Goal: Navigation & Orientation: Find specific page/section

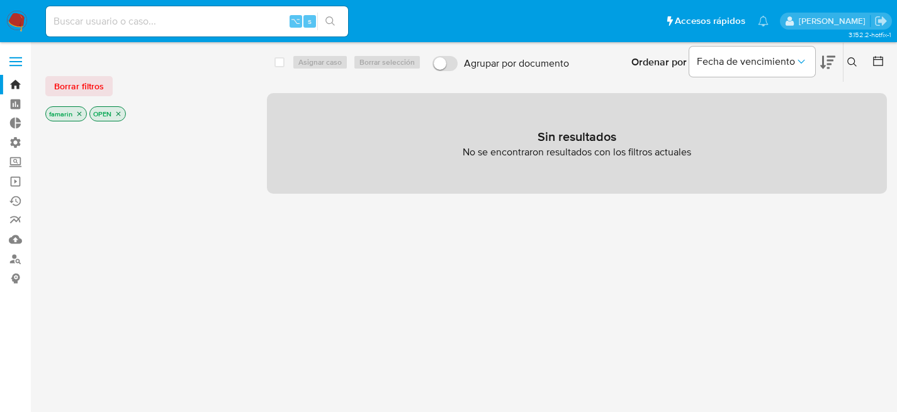
click at [145, 177] on div at bounding box center [145, 338] width 201 height 428
click at [23, 84] on link "Bandeja" at bounding box center [75, 85] width 150 height 20
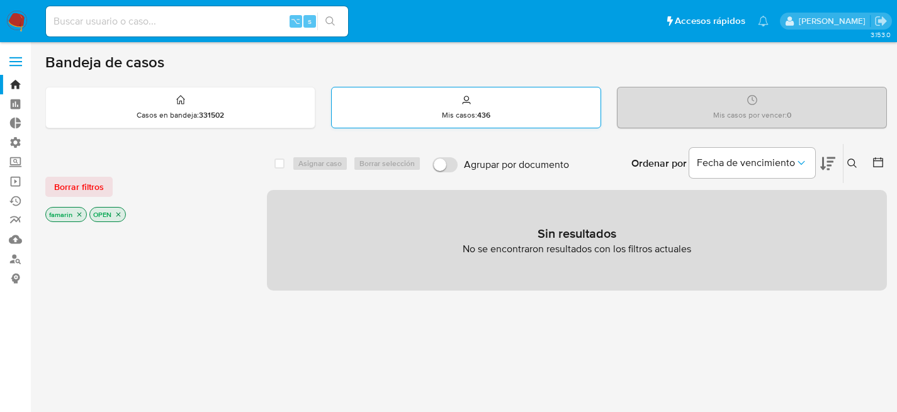
click at [502, 116] on div "Mis casos : 436" at bounding box center [466, 107] width 269 height 40
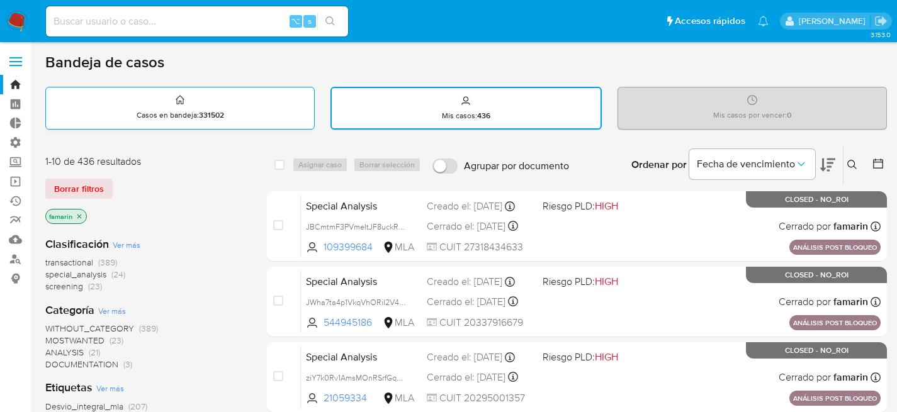
click at [192, 116] on p "Casos en bandeja : 331502" at bounding box center [180, 115] width 87 height 10
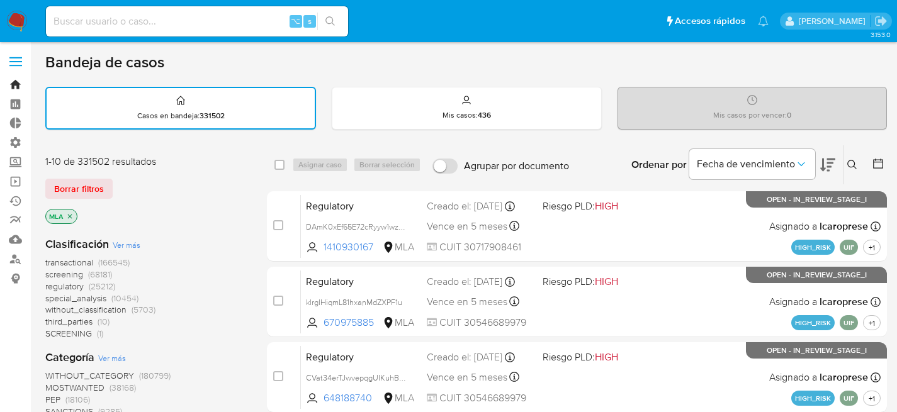
click at [18, 81] on link "Bandeja" at bounding box center [75, 85] width 150 height 20
